Goal: Information Seeking & Learning: Compare options

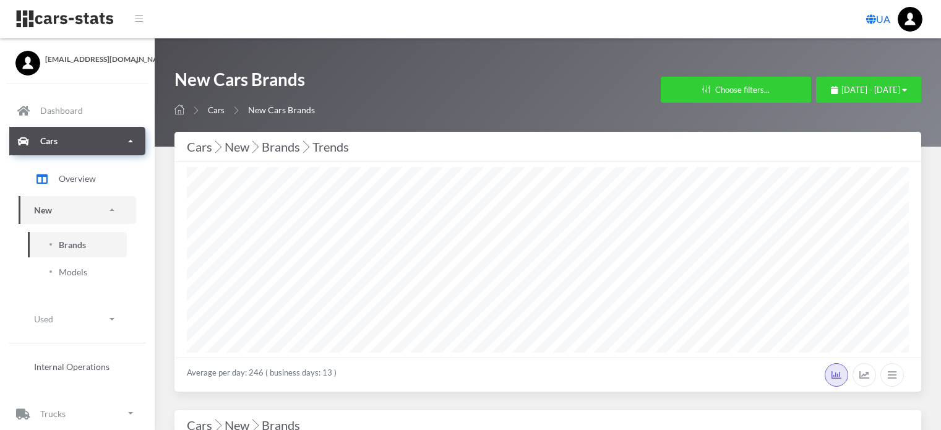
select select "25"
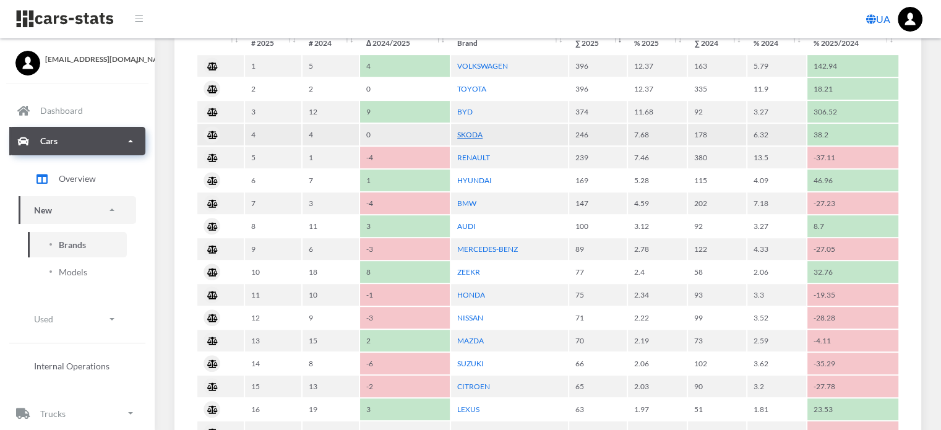
click at [472, 131] on link "SKODA" at bounding box center [469, 134] width 25 height 9
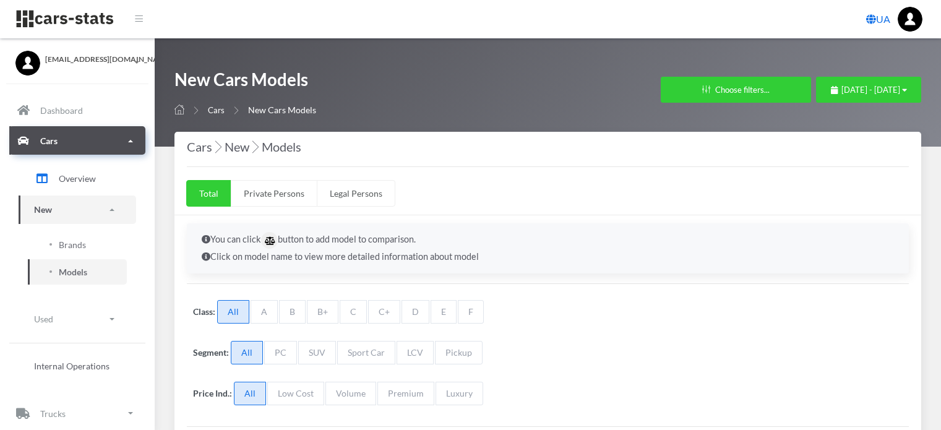
select select "25"
select select "SKODA"
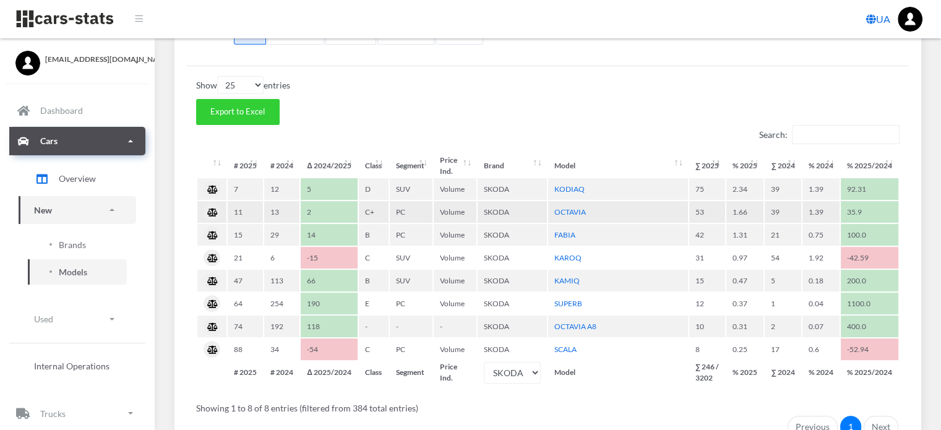
scroll to position [307, 0]
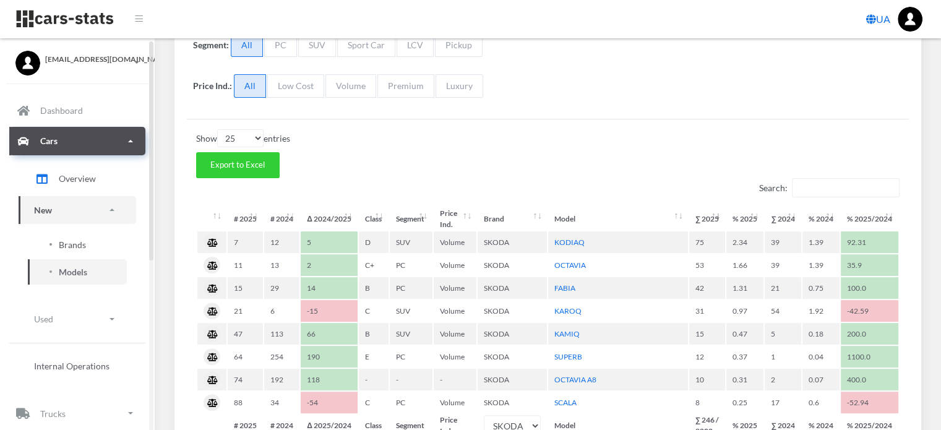
click at [78, 242] on span "Brands" at bounding box center [72, 244] width 27 height 13
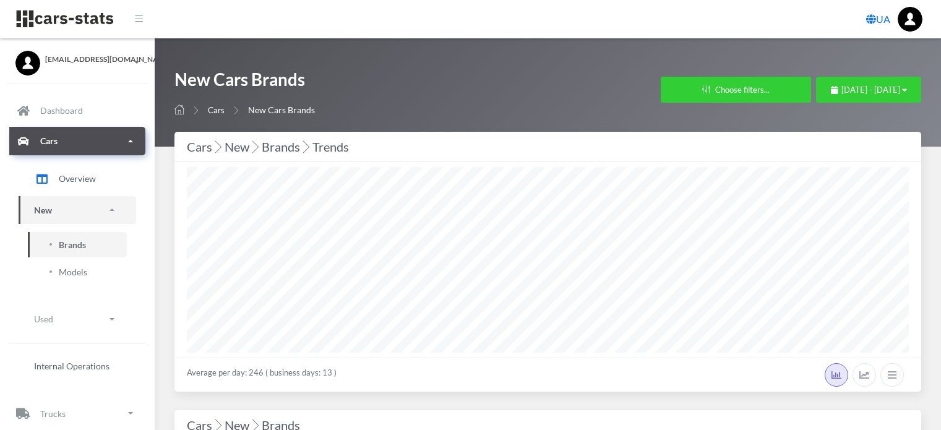
select select "25"
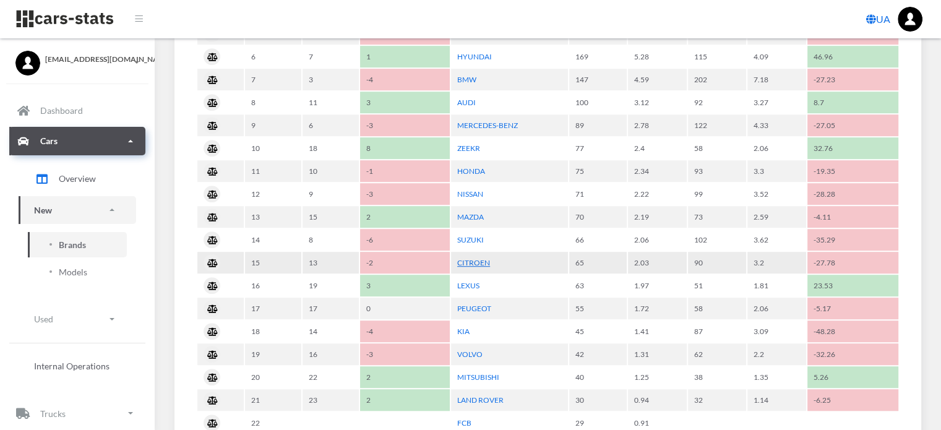
click at [476, 259] on link "CITROEN" at bounding box center [473, 262] width 33 height 9
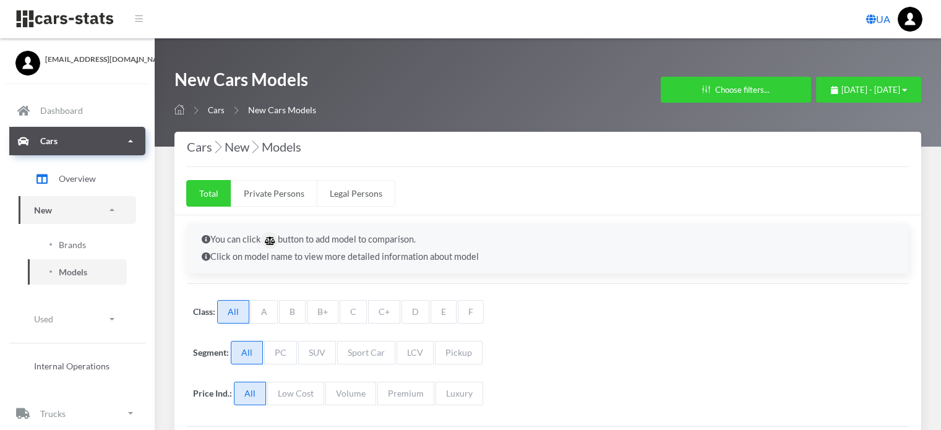
select select "25"
select select "CITROEN"
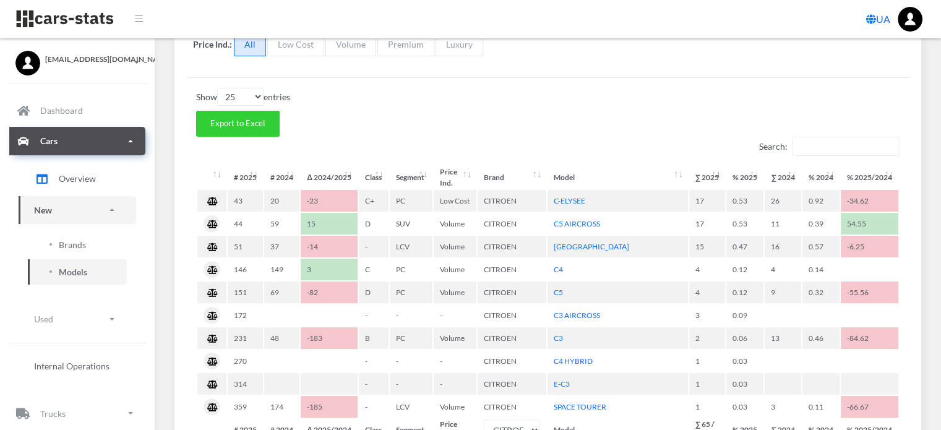
scroll to position [371, 0]
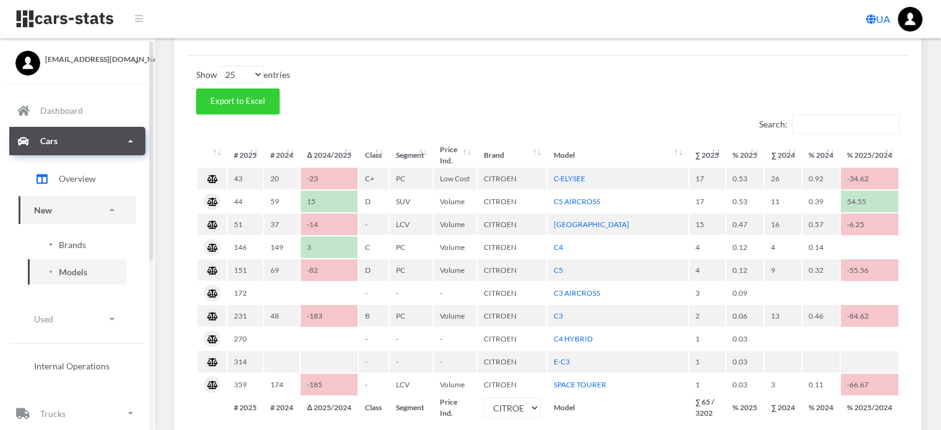
click at [72, 242] on span "Brands" at bounding box center [72, 244] width 27 height 13
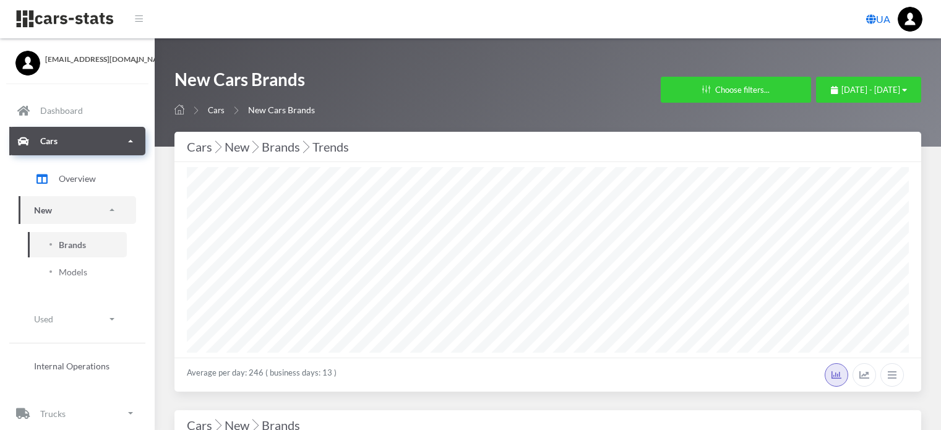
select select "25"
